Goal: Task Accomplishment & Management: Use online tool/utility

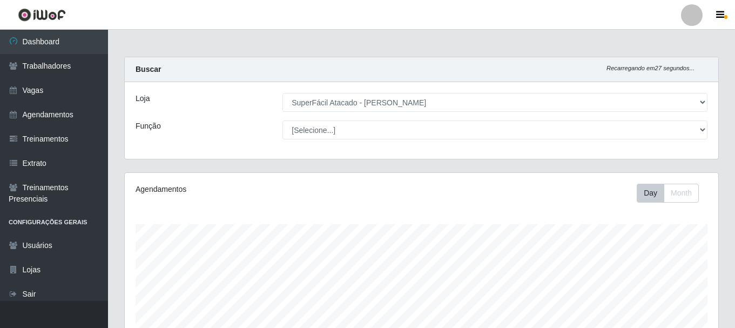
select select "399"
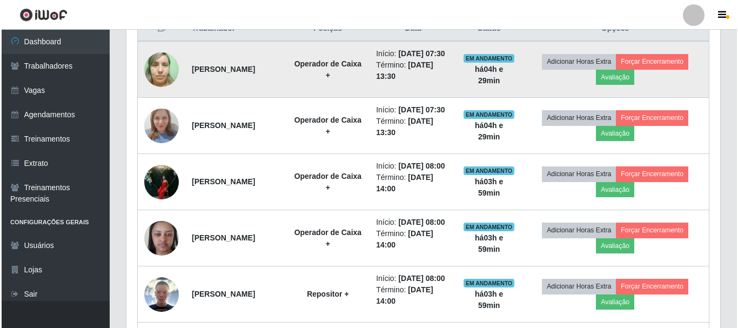
scroll to position [413, 0]
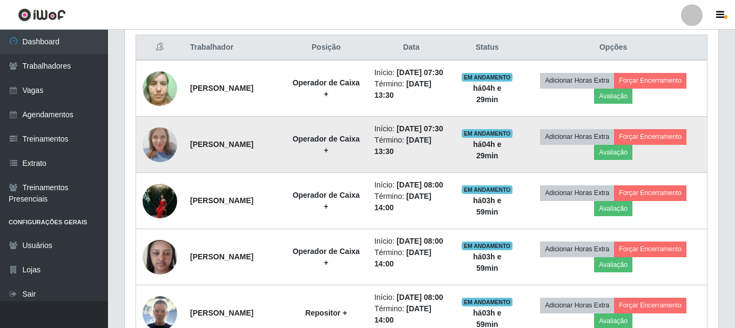
click at [161, 167] on img at bounding box center [160, 145] width 35 height 46
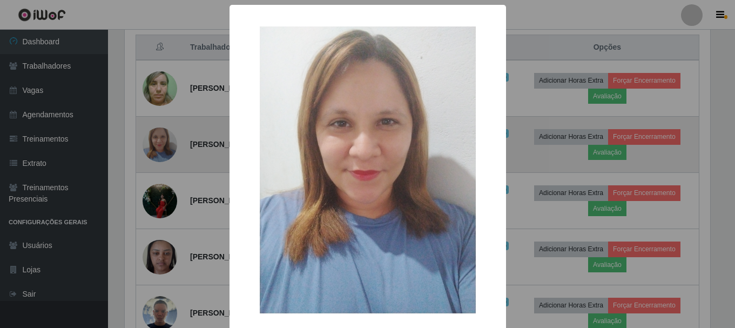
scroll to position [224, 588]
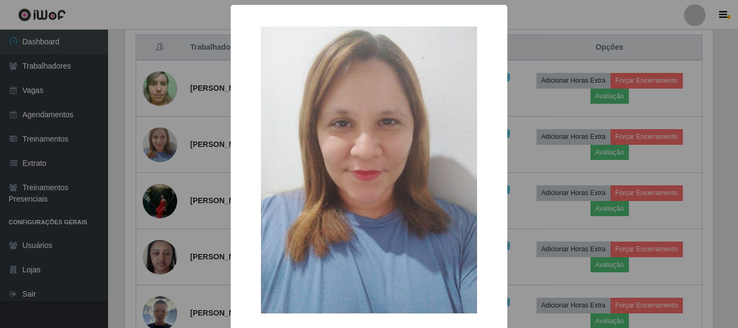
click at [163, 166] on div "× OK Cancel" at bounding box center [369, 164] width 738 height 328
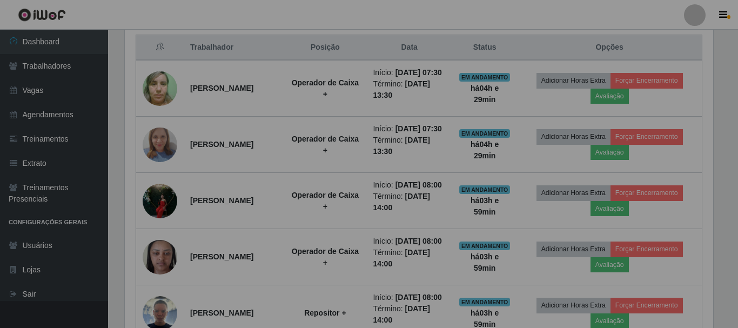
scroll to position [224, 594]
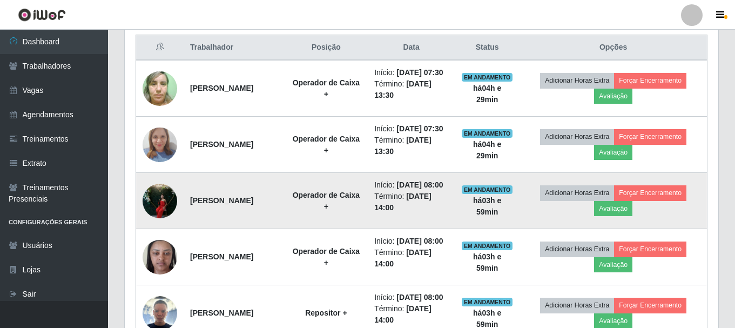
click at [162, 224] on img at bounding box center [160, 201] width 35 height 46
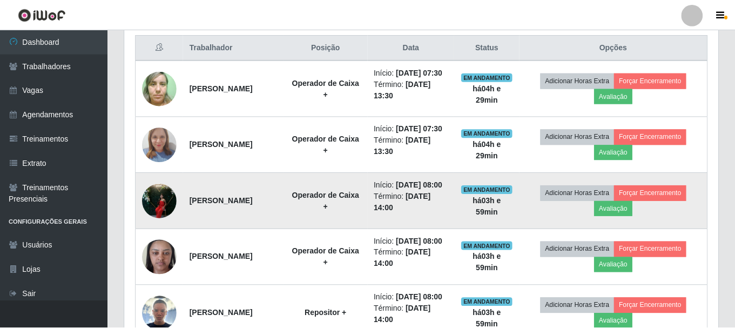
scroll to position [224, 588]
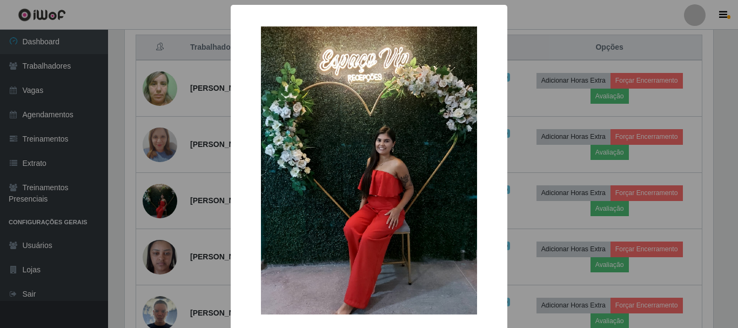
click at [212, 190] on div "× OK Cancel" at bounding box center [369, 164] width 738 height 328
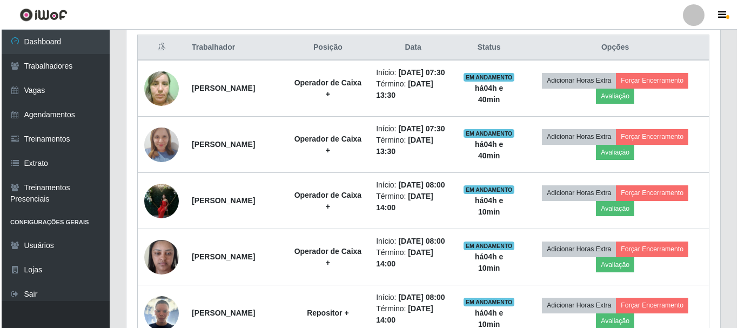
scroll to position [432, 0]
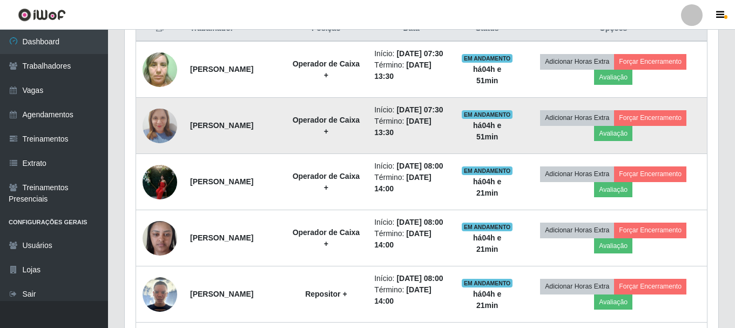
click at [167, 142] on img at bounding box center [160, 126] width 35 height 46
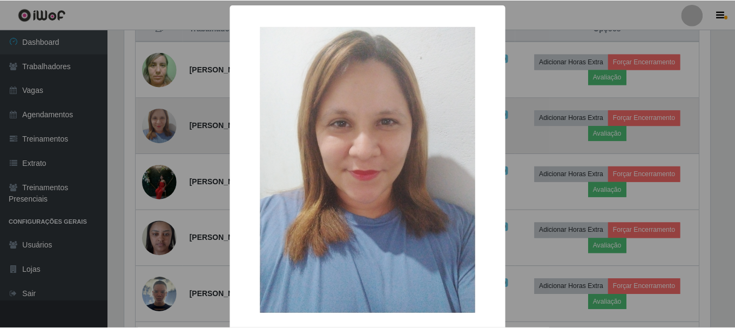
scroll to position [224, 588]
click at [167, 142] on div "× OK Cancel" at bounding box center [369, 164] width 738 height 328
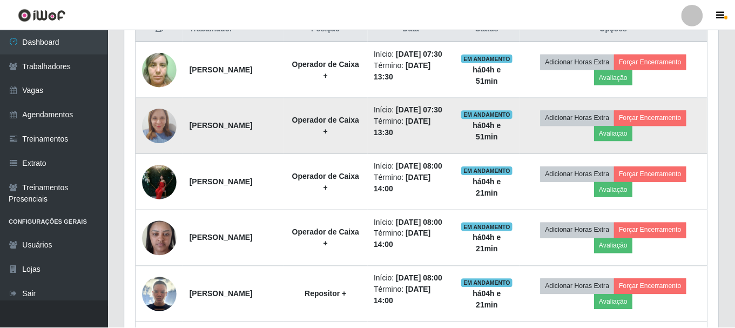
scroll to position [224, 594]
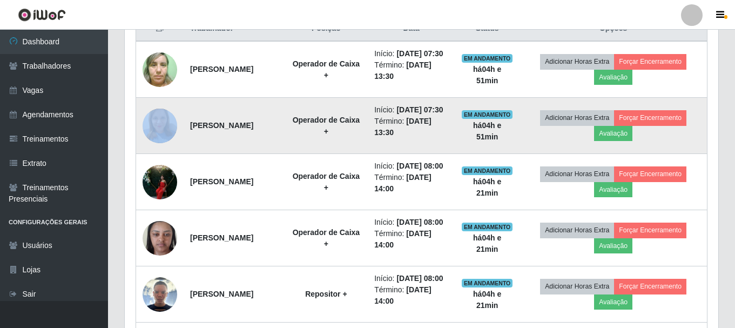
drag, startPoint x: 192, startPoint y: 144, endPoint x: 168, endPoint y: 170, distance: 35.2
click at [168, 154] on tr "[PERSON_NAME] Operador de Caixa + Início: [DATE] 07:30 Término: [DATE] 13:30 EM…" at bounding box center [422, 126] width 572 height 56
click at [213, 154] on td "[PERSON_NAME]" at bounding box center [234, 126] width 101 height 56
